Goal: Transaction & Acquisition: Purchase product/service

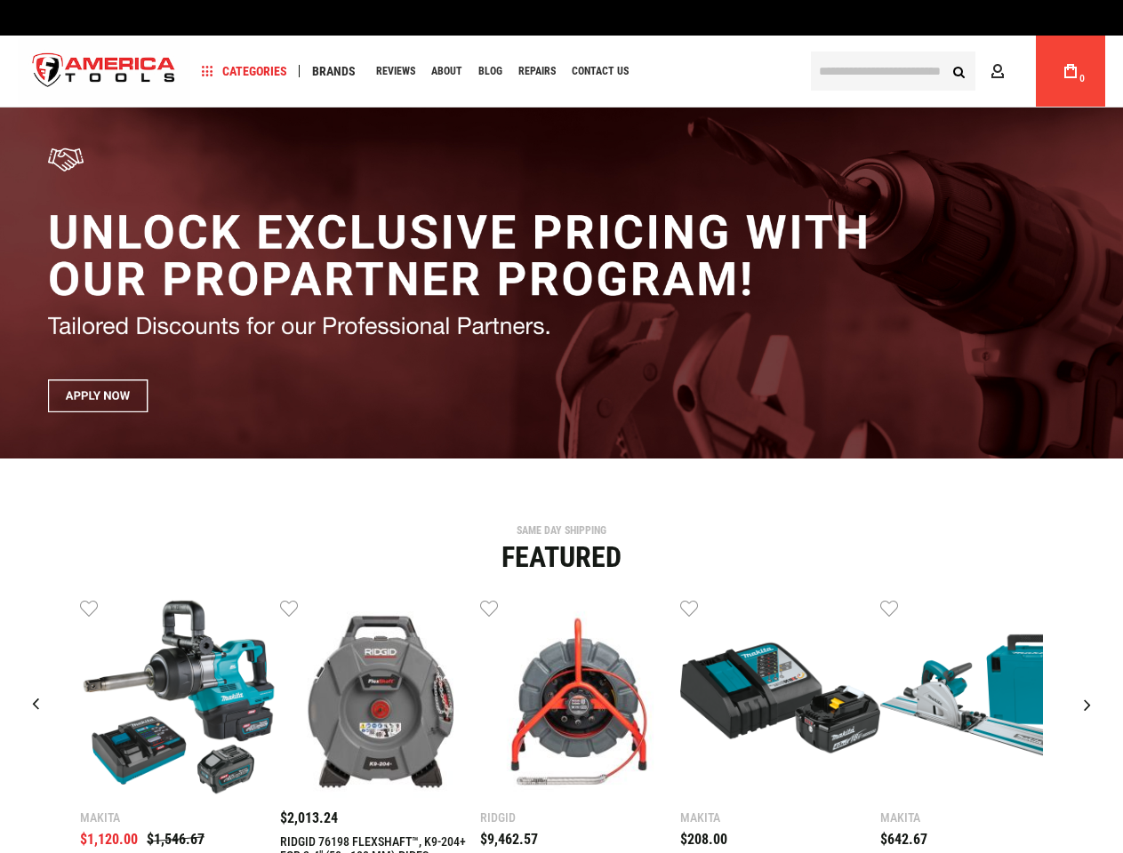
click at [244, 71] on span "Categories" at bounding box center [244, 71] width 85 height 12
click at [333, 71] on span "Brands" at bounding box center [334, 71] width 44 height 12
click at [89, 608] on link "Wish List" at bounding box center [89, 607] width 18 height 18
click at [289, 608] on link "Wish List" at bounding box center [289, 607] width 18 height 18
click at [489, 608] on link "Wish List" at bounding box center [489, 607] width 18 height 18
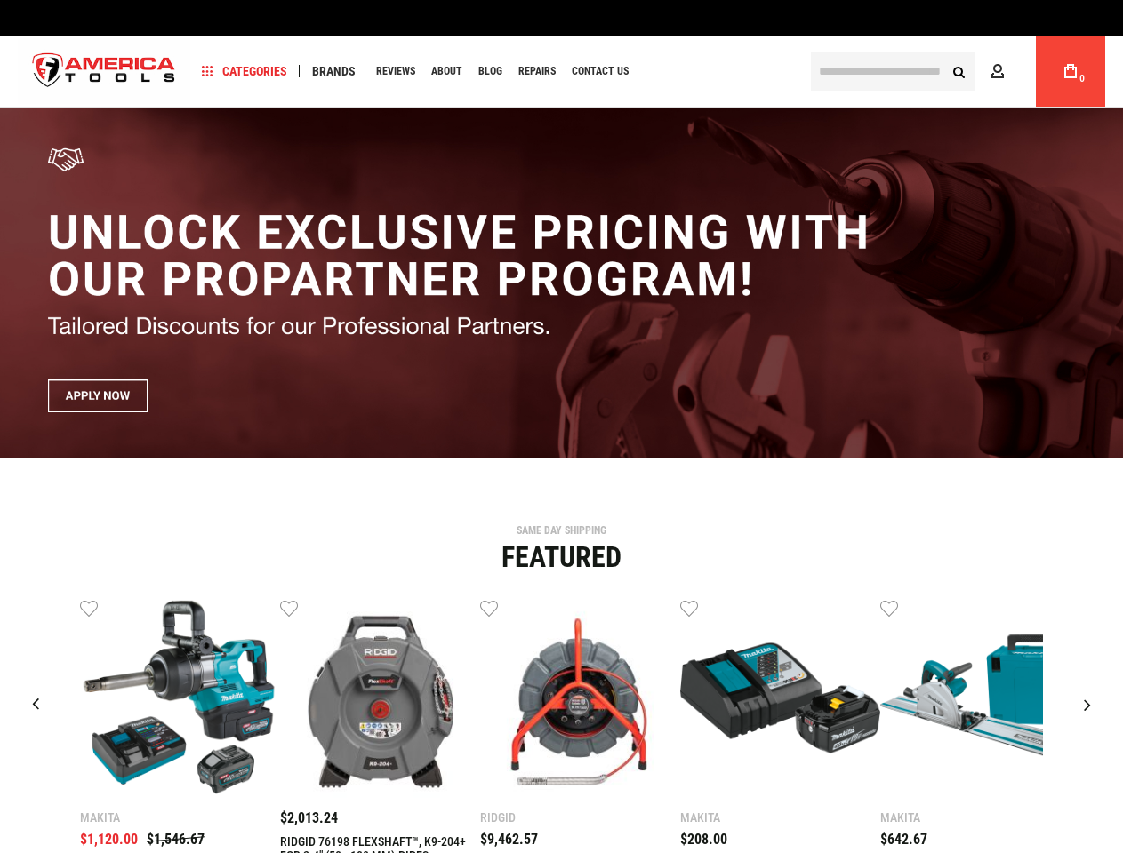
click at [689, 608] on link "Wish List" at bounding box center [689, 607] width 18 height 18
click at [889, 608] on link "Wish List" at bounding box center [889, 607] width 18 height 18
click at [1089, 608] on div "Makita $1,120.00 $1,546.67 Wish List Compare" at bounding box center [561, 775] width 1096 height 354
